Goal: Communication & Community: Share content

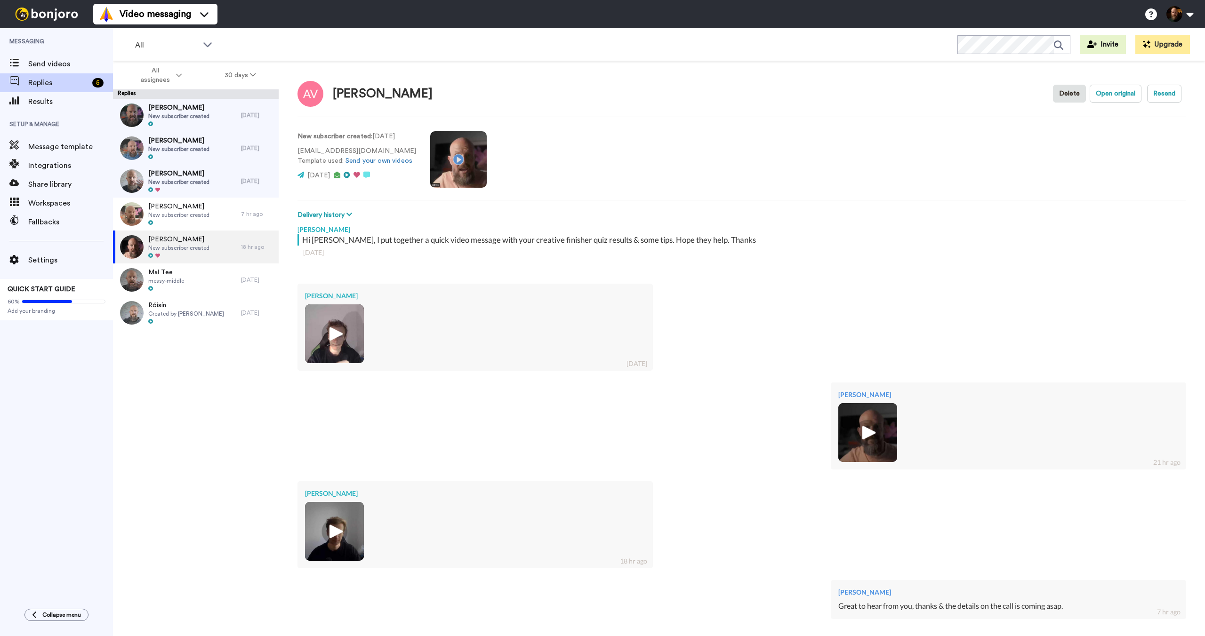
scroll to position [51, 0]
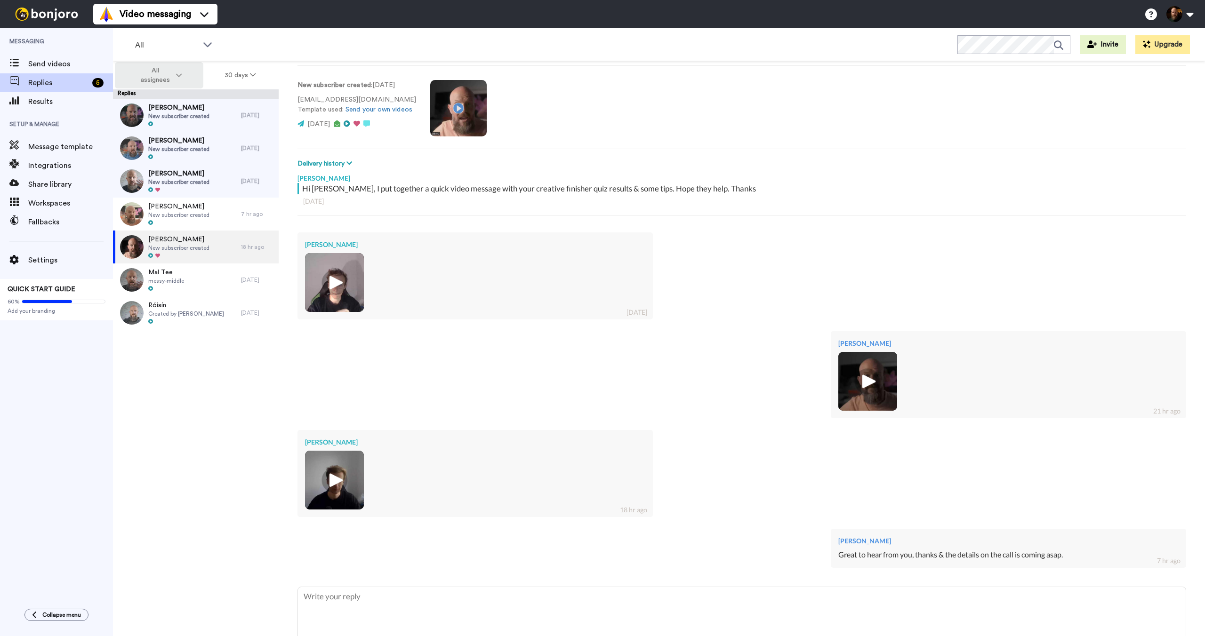
type textarea "x"
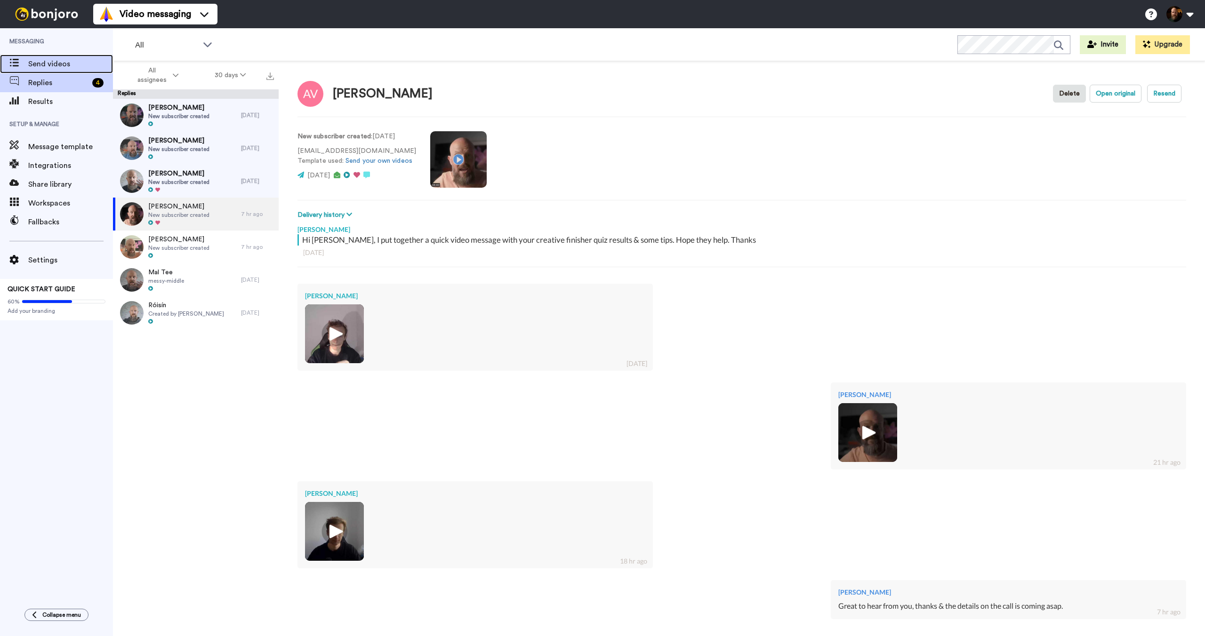
click at [55, 66] on span "Send videos" at bounding box center [70, 63] width 85 height 11
